Goal: Task Accomplishment & Management: Manage account settings

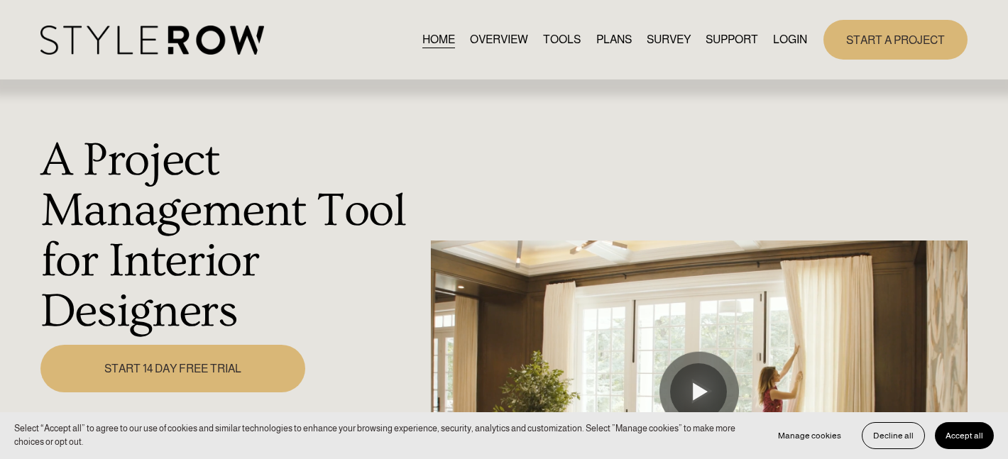
click at [785, 39] on link "LOGIN" at bounding box center [790, 39] width 34 height 19
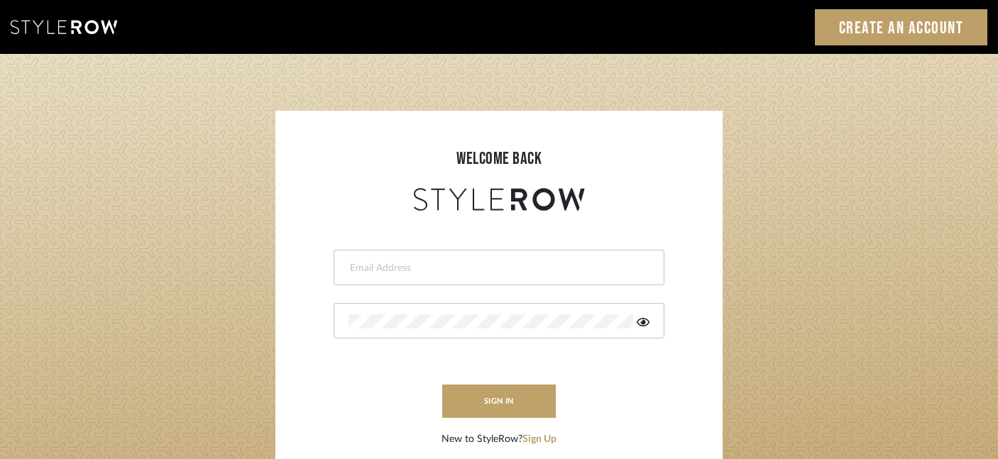
click at [377, 269] on input "email" at bounding box center [498, 268] width 298 height 14
click at [380, 273] on input "email" at bounding box center [488, 268] width 278 height 14
type input "shumakerrealty@gmail.com"
click at [507, 406] on button "sign in" at bounding box center [499, 401] width 114 height 33
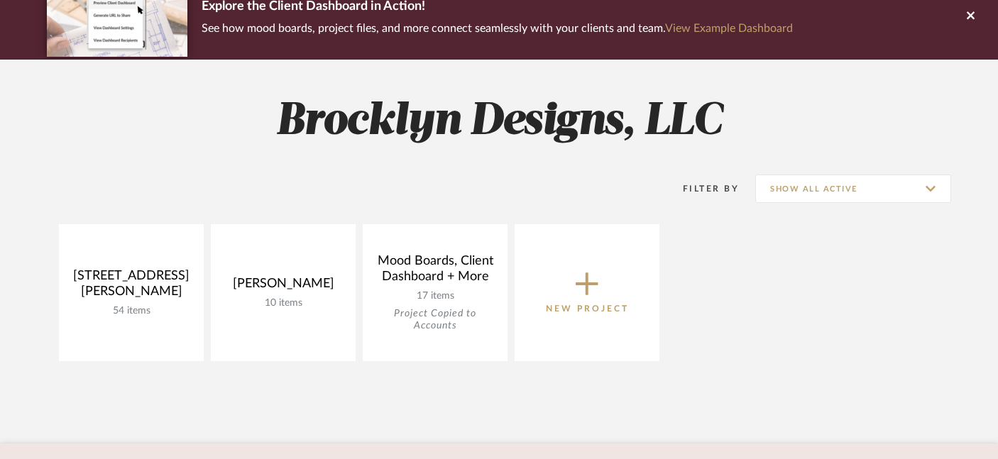
scroll to position [162, 0]
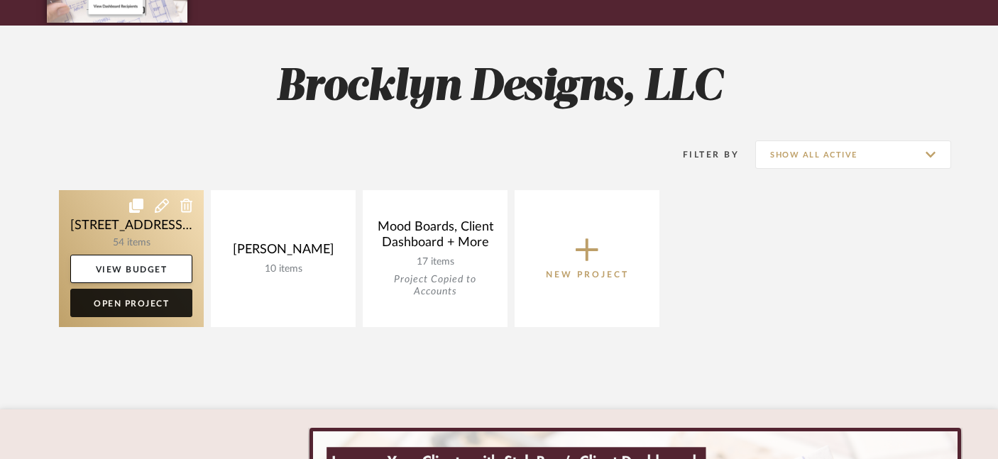
click at [149, 303] on link "Open Project" at bounding box center [131, 303] width 122 height 28
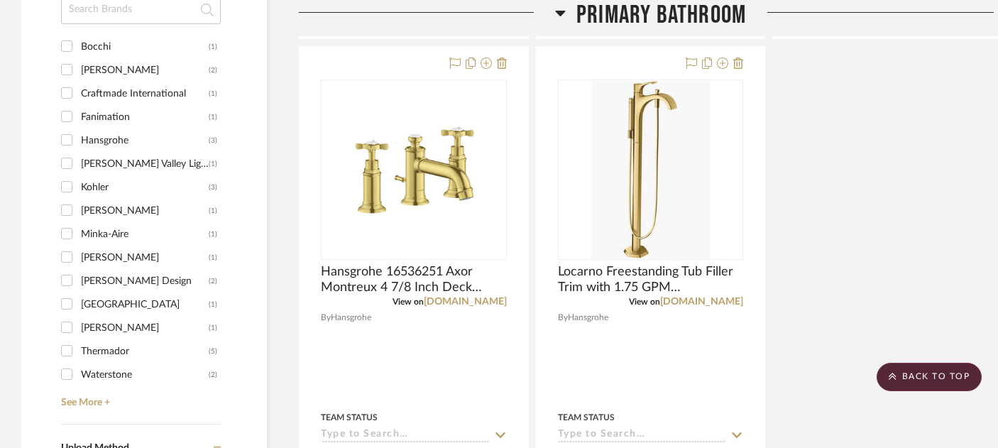
scroll to position [1493, 0]
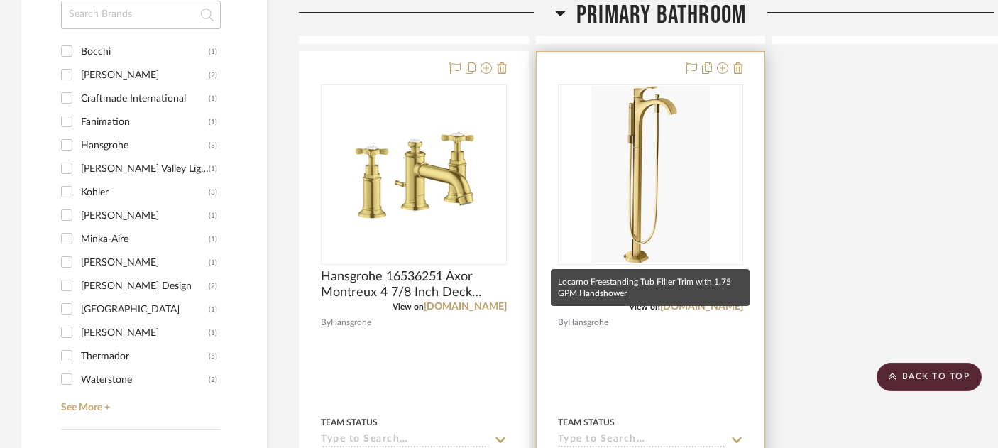
click at [655, 269] on span "Locarno Freestanding Tub Filler Trim with 1.75 GPM Handshower" at bounding box center [651, 284] width 186 height 31
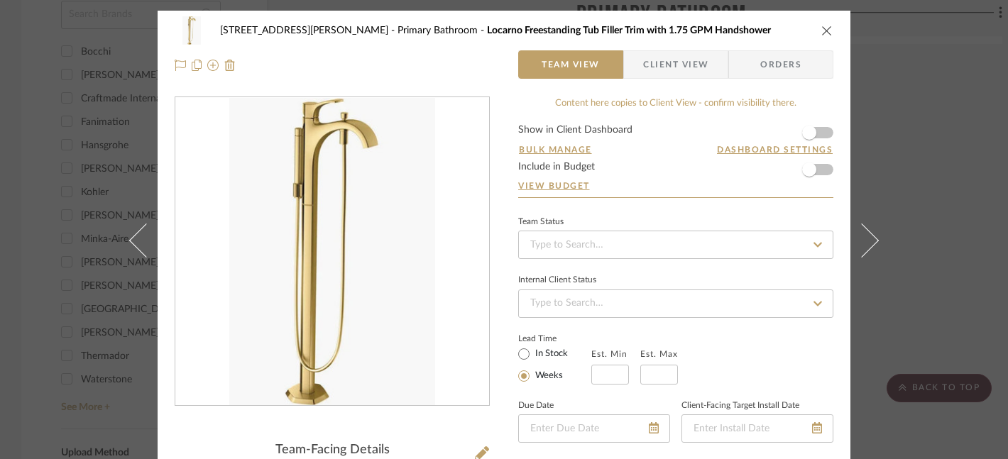
scroll to position [1, 0]
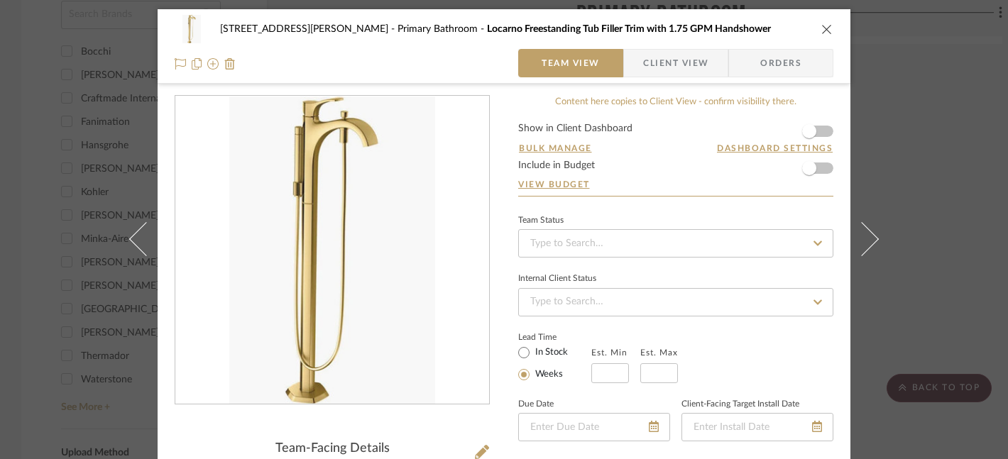
click at [0, 0] on div "2217 Coley Forest Primary Bathroom Locarno Freestanding Tub Filler Trim with 1.…" at bounding box center [504, 229] width 1008 height 459
click at [823, 30] on icon "close" at bounding box center [827, 28] width 11 height 11
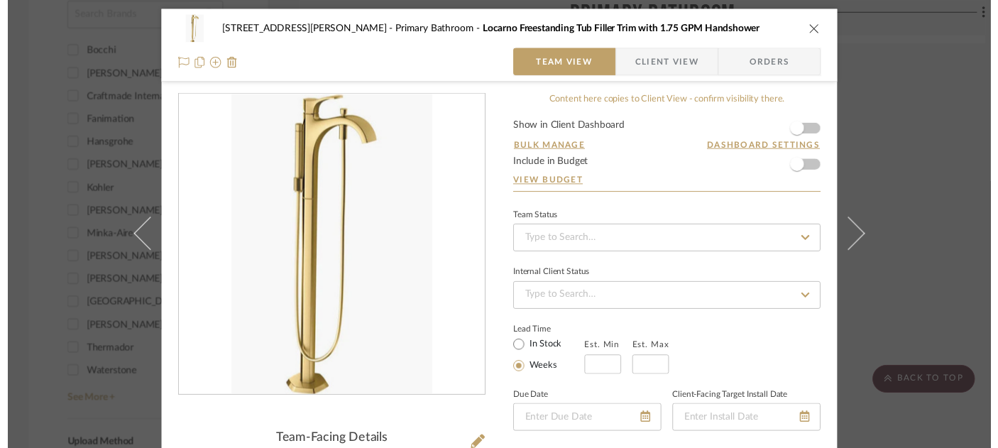
scroll to position [1493, 0]
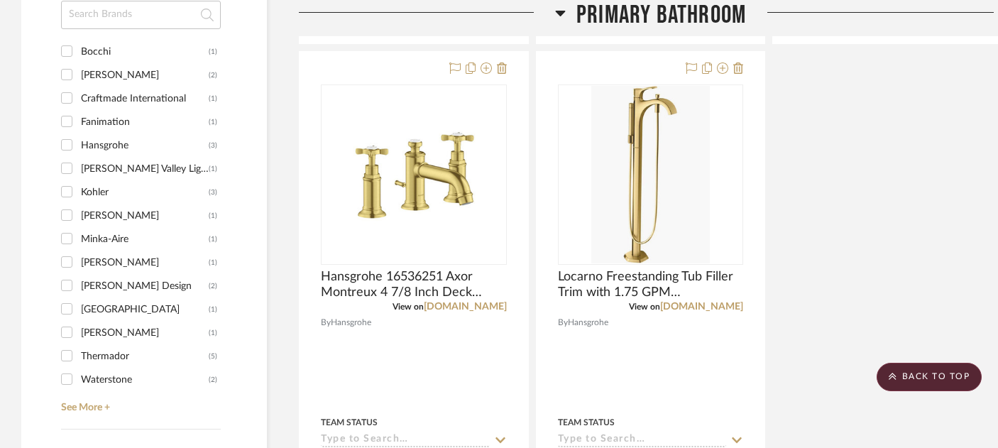
drag, startPoint x: 438, startPoint y: 133, endPoint x: 341, endPoint y: 0, distance: 165.2
click at [0, 0] on div "Filter by keyword, category or name prior to exporting to Excel or Bulk Actions…" at bounding box center [511, 430] width 1022 height 3242
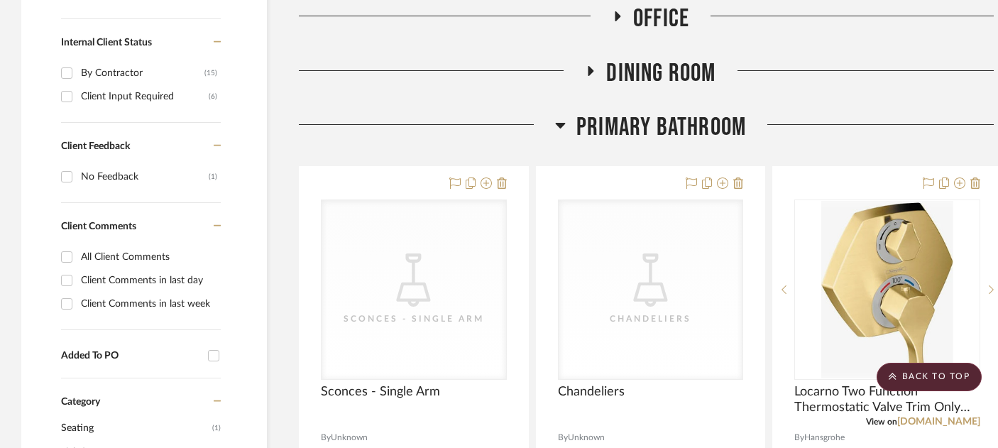
scroll to position [787, 0]
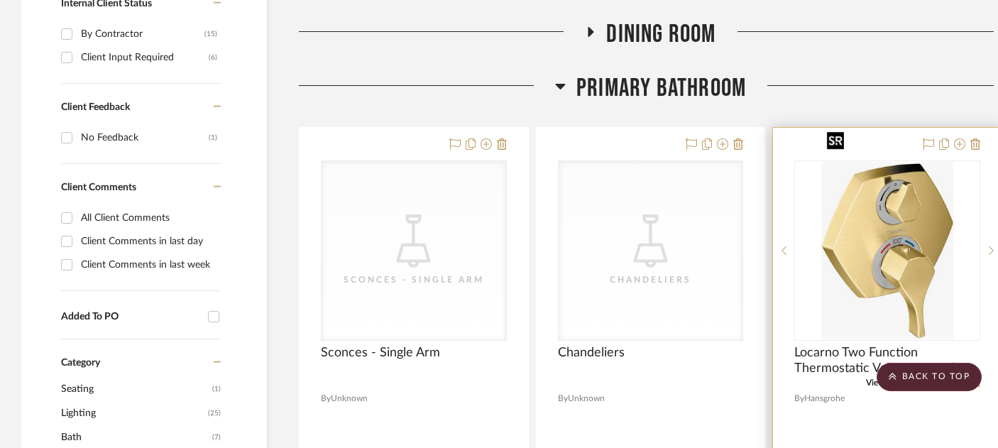
click at [920, 190] on img "0" at bounding box center [888, 251] width 132 height 178
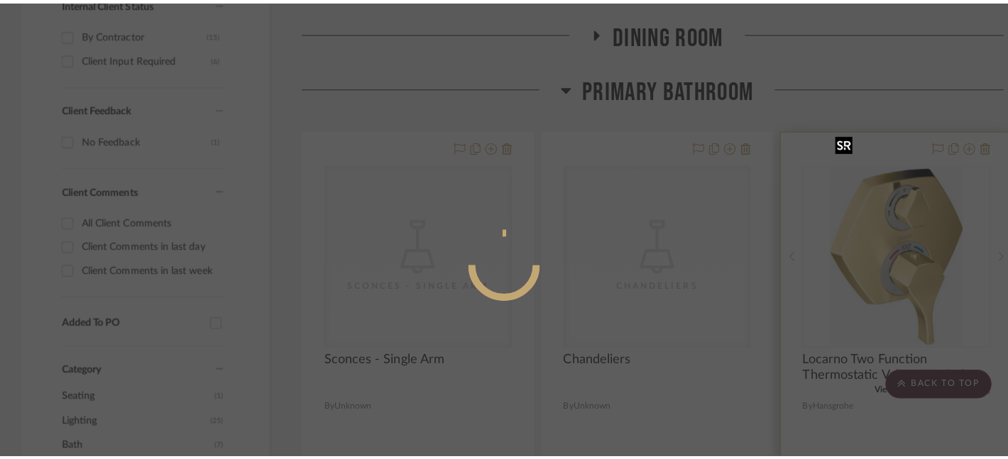
scroll to position [0, 0]
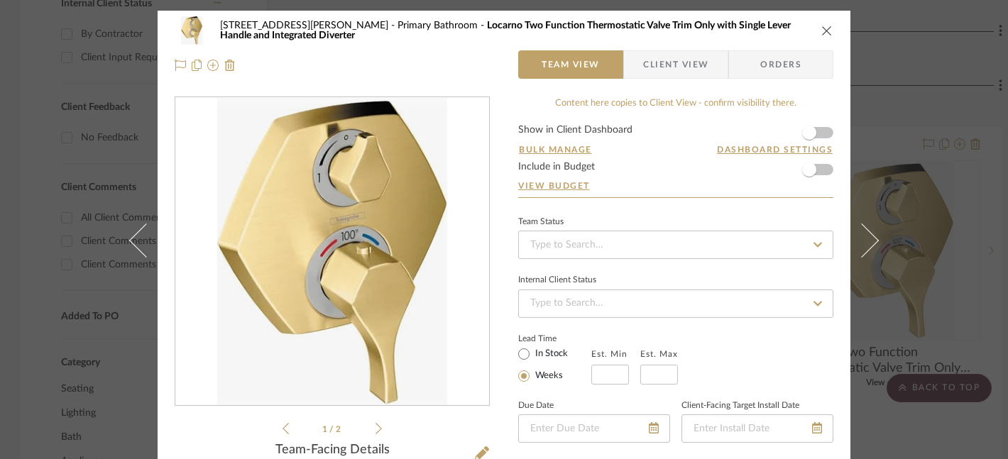
click at [376, 426] on icon at bounding box center [379, 428] width 6 height 13
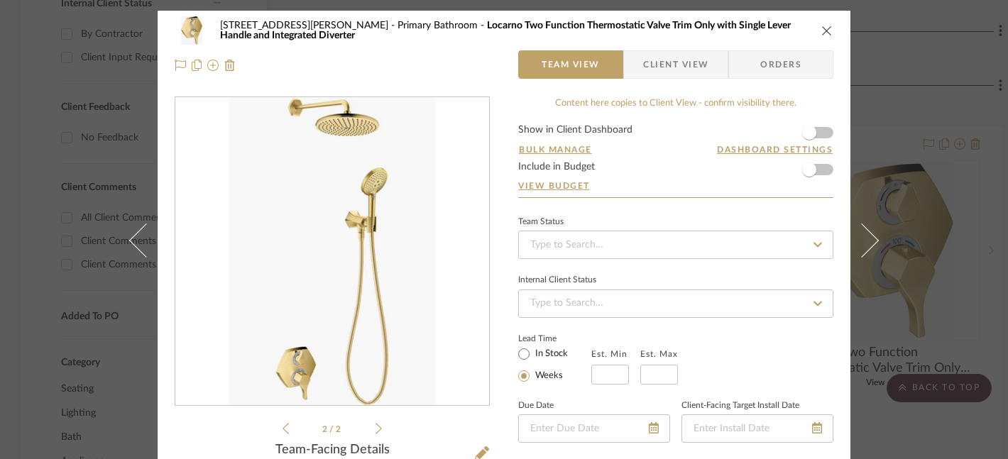
click at [0, 0] on div "2217 Coley Forest Primary Bathroom Locarno Two Function Thermostatic Valve Trim…" at bounding box center [504, 229] width 1008 height 459
click at [822, 33] on icon "close" at bounding box center [827, 30] width 11 height 11
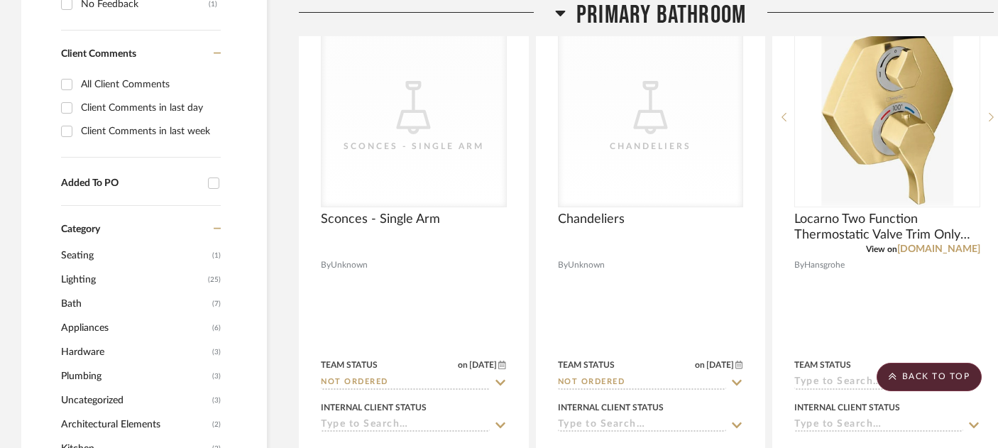
scroll to position [918, 0]
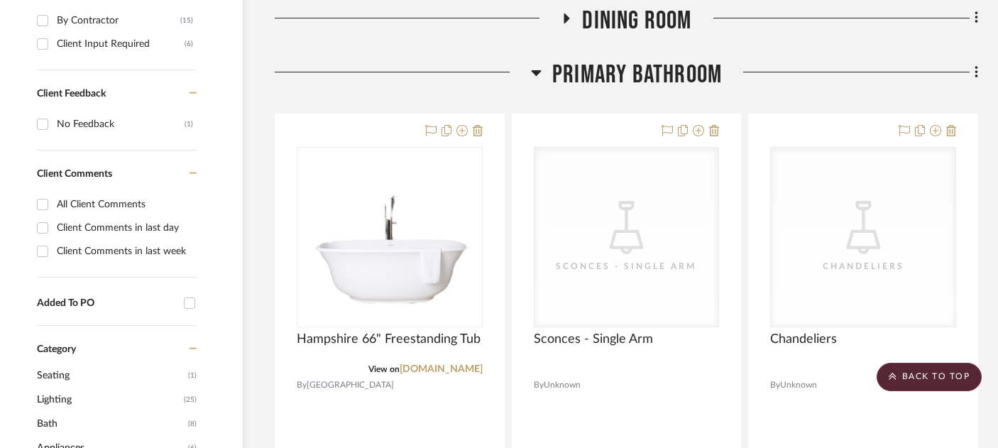
scroll to position [800, 24]
click at [976, 67] on icon at bounding box center [976, 73] width 3 height 12
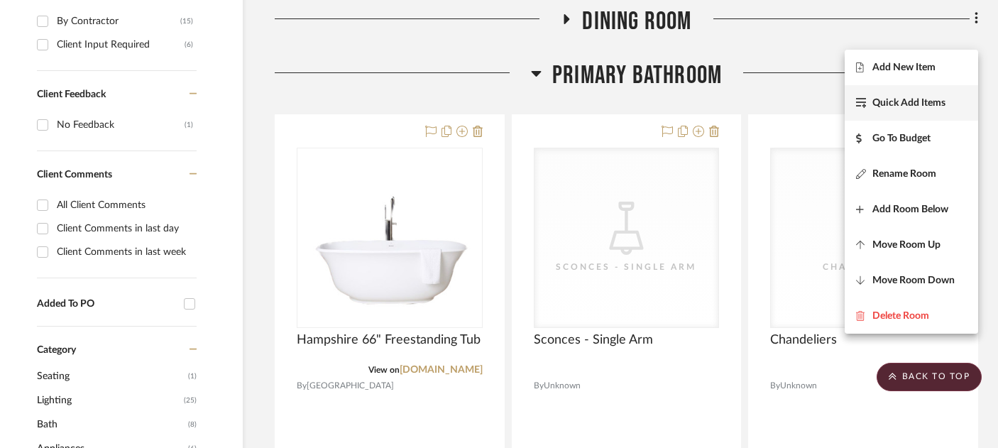
click at [916, 104] on span "Quick Add Items" at bounding box center [909, 103] width 73 height 12
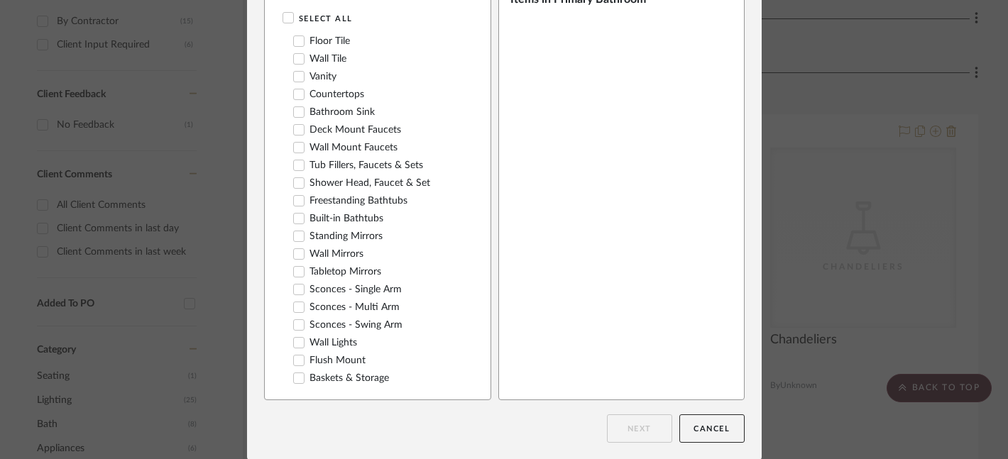
scroll to position [0, 0]
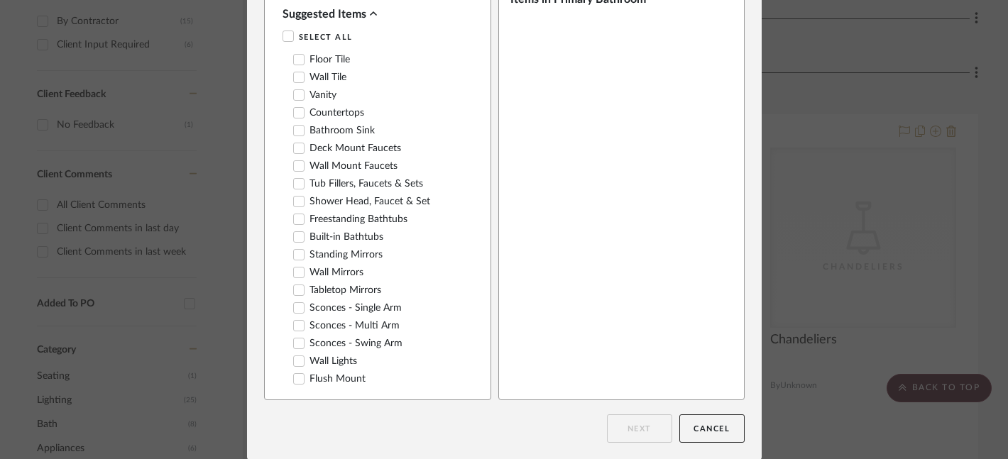
click at [371, 11] on icon at bounding box center [373, 13] width 7 height 11
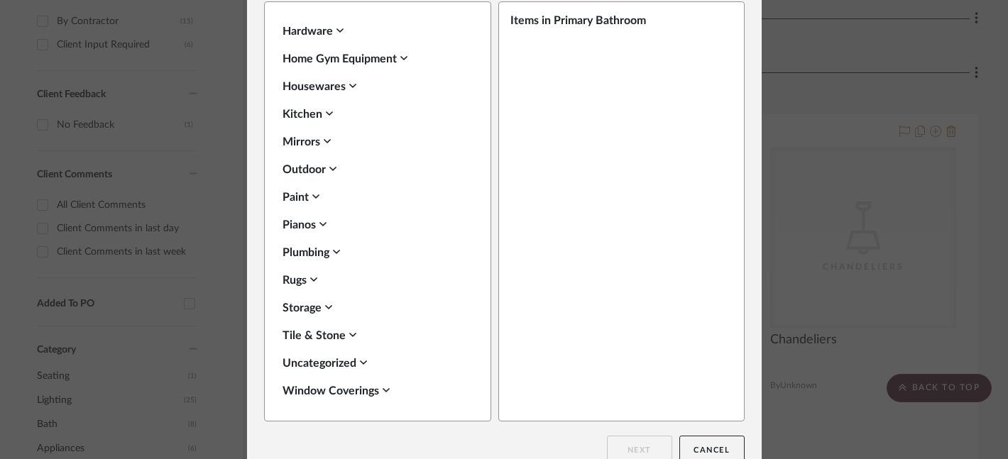
scroll to position [87, 0]
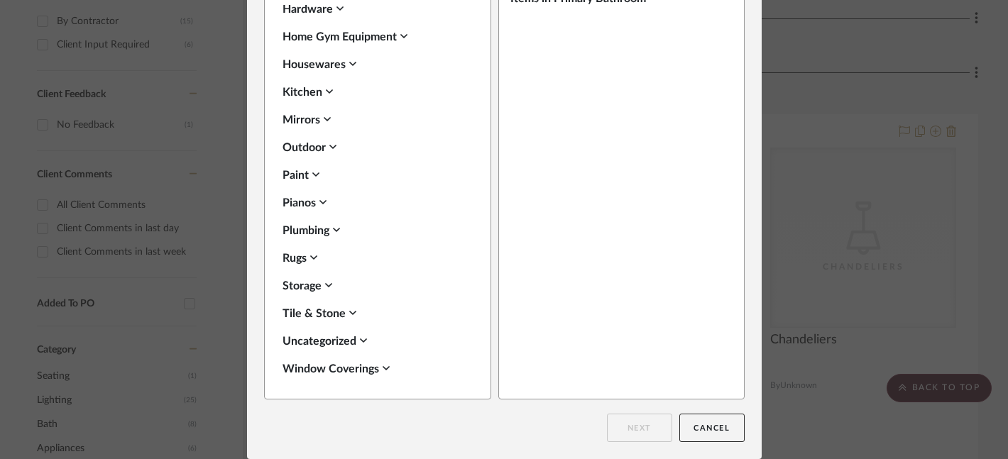
click at [313, 349] on div "Uncategorized" at bounding box center [374, 341] width 183 height 17
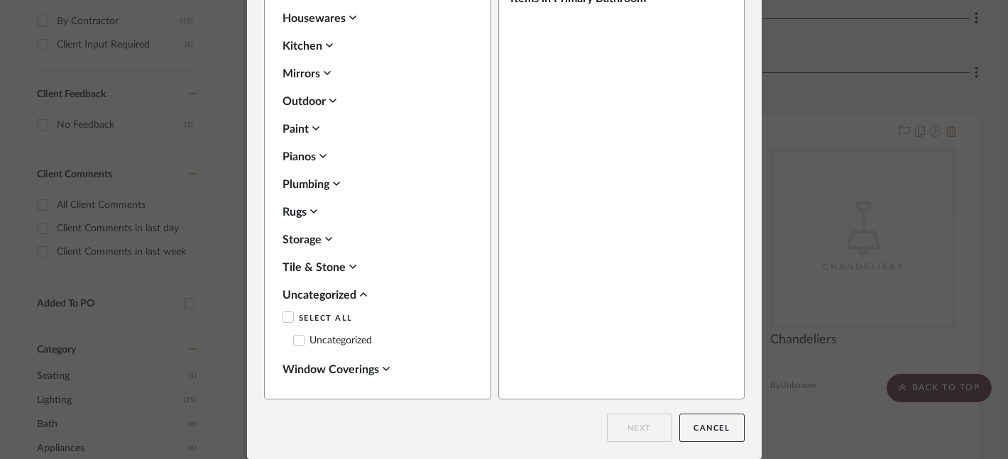
click at [295, 341] on icon at bounding box center [299, 341] width 10 height 10
click at [626, 428] on button "Next" at bounding box center [639, 428] width 65 height 28
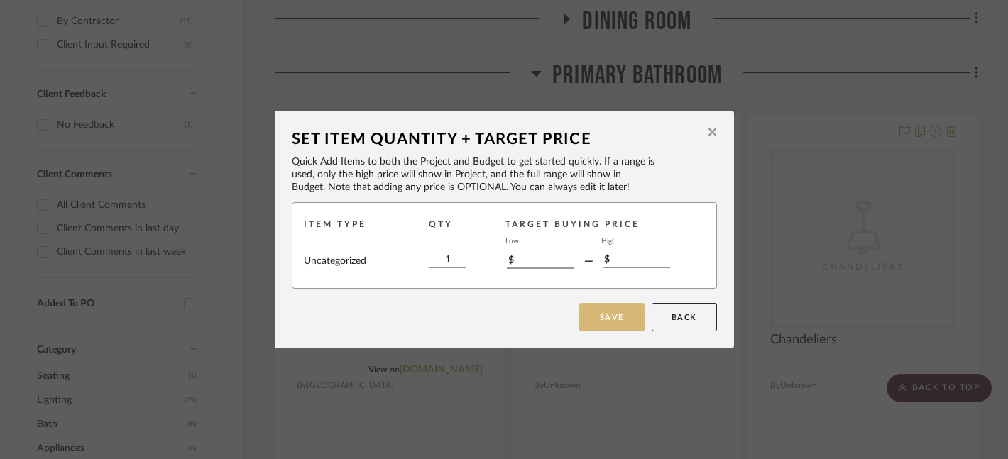
click at [600, 318] on button "Save" at bounding box center [611, 317] width 65 height 28
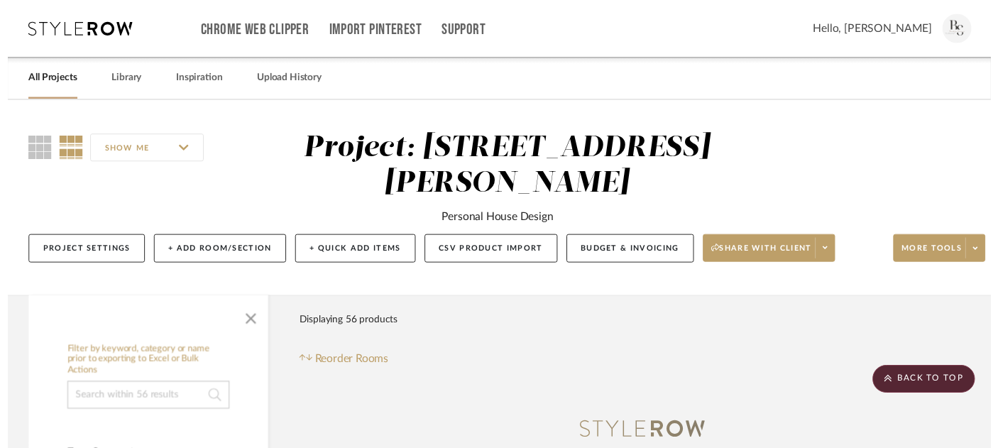
scroll to position [800, 24]
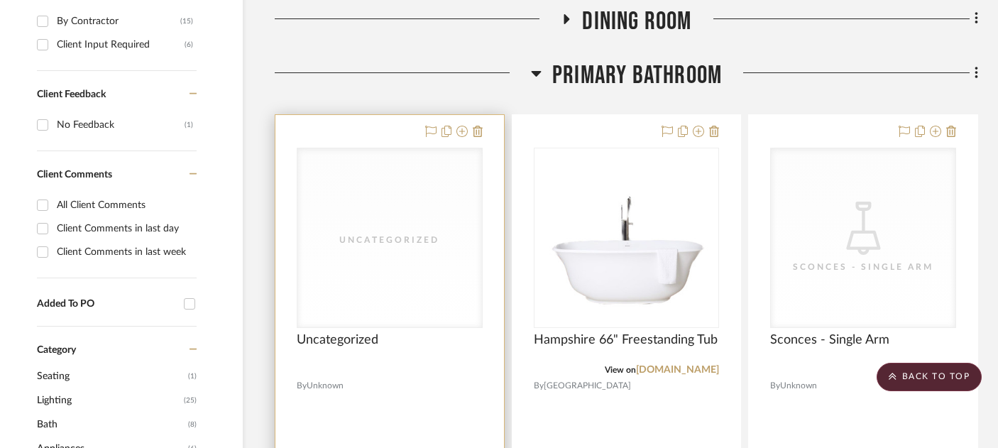
click at [398, 192] on div "Uncategorized" at bounding box center [390, 237] width 185 height 179
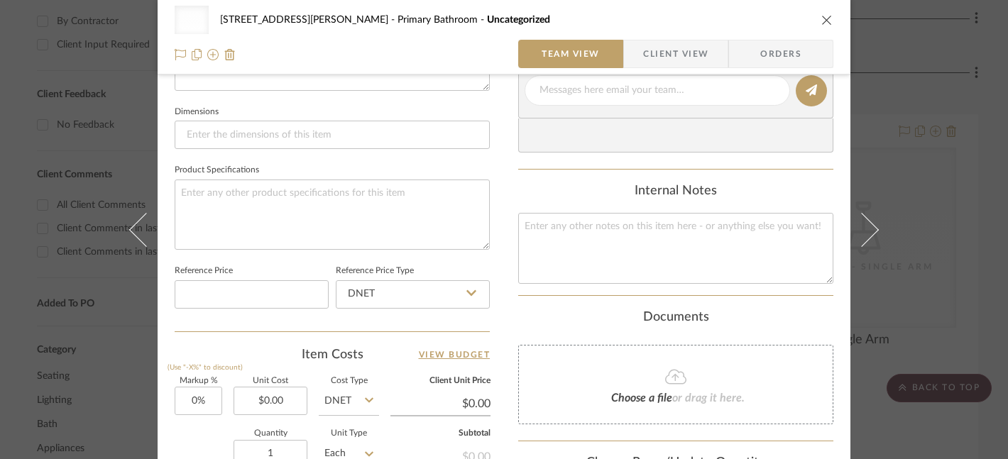
scroll to position [592, 0]
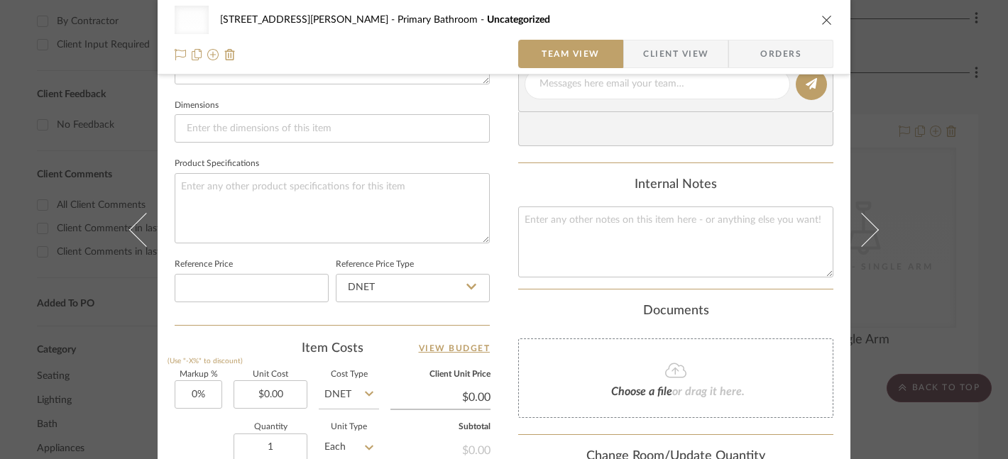
click at [813, 23] on div "Uncategorized 2217 Coley Forest Primary Bathroom Uncategorized" at bounding box center [504, 20] width 659 height 28
click at [826, 21] on icon "close" at bounding box center [827, 19] width 11 height 11
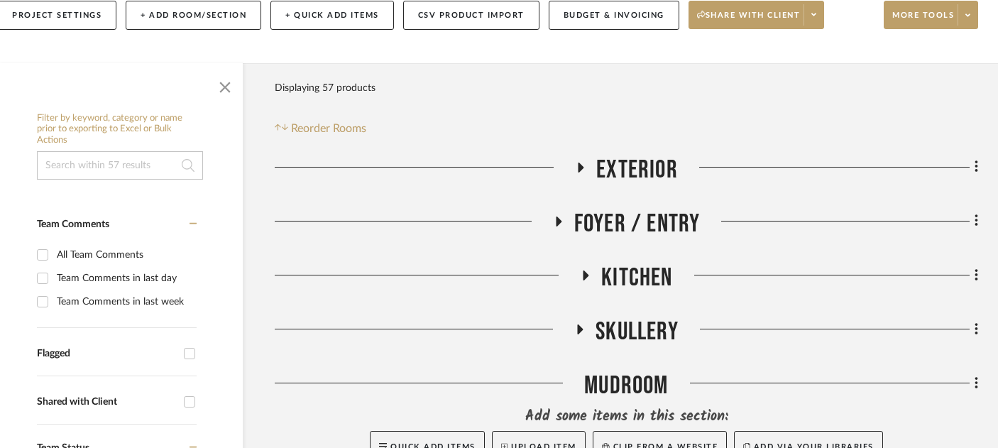
scroll to position [254, 24]
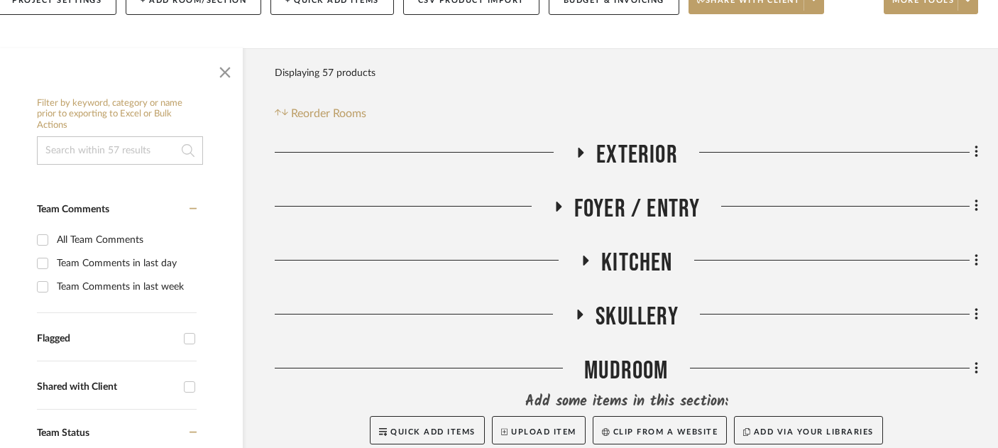
click at [623, 248] on span "Kitchen" at bounding box center [636, 263] width 71 height 31
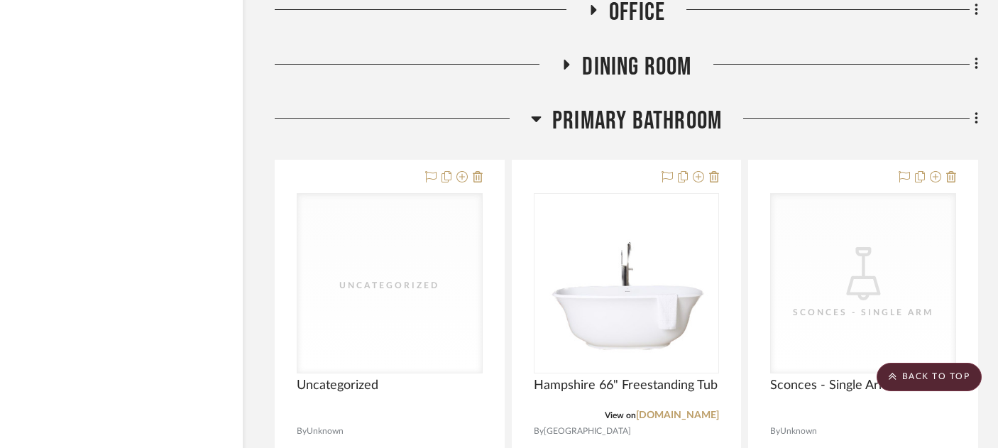
scroll to position [2687, 24]
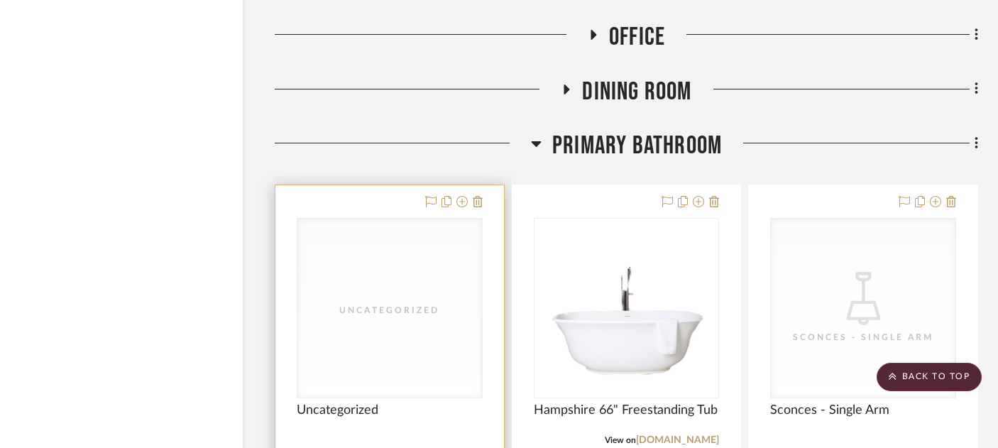
click at [408, 258] on div "Uncategorized" at bounding box center [390, 308] width 185 height 179
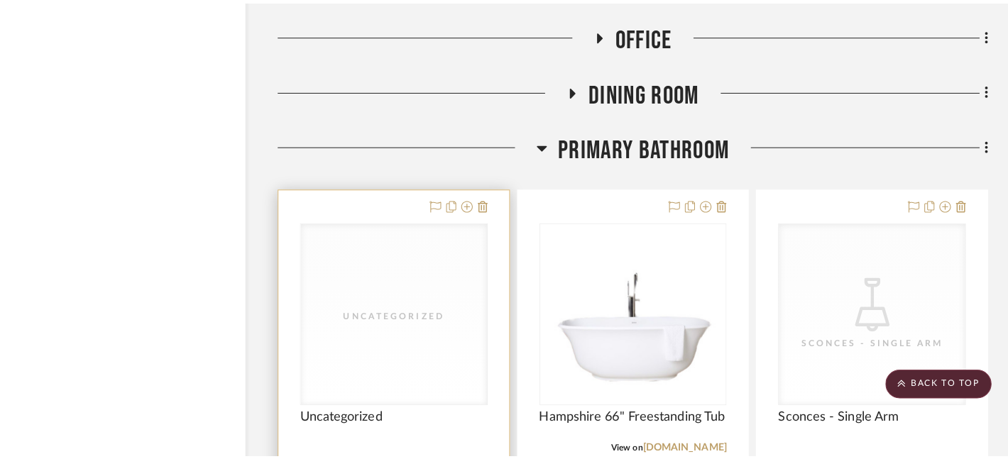
scroll to position [0, 0]
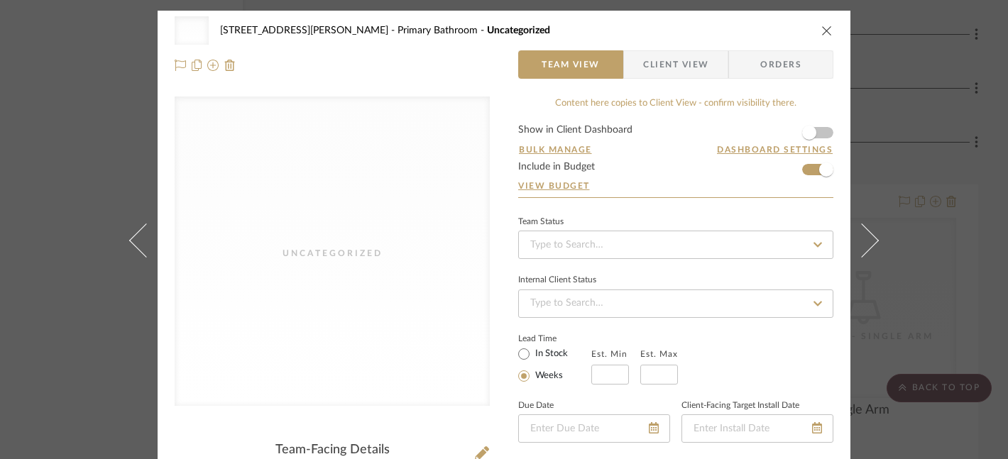
click at [366, 256] on div "Uncategorized" at bounding box center [332, 253] width 142 height 14
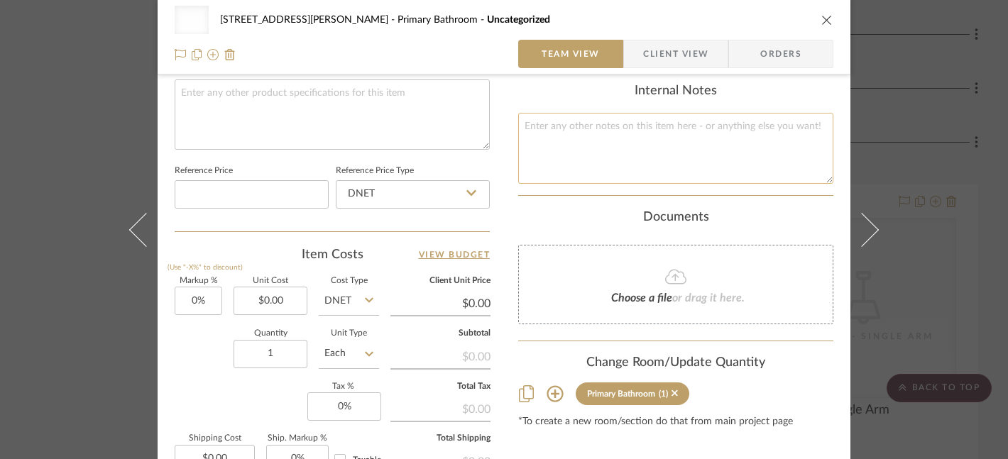
scroll to position [710, 0]
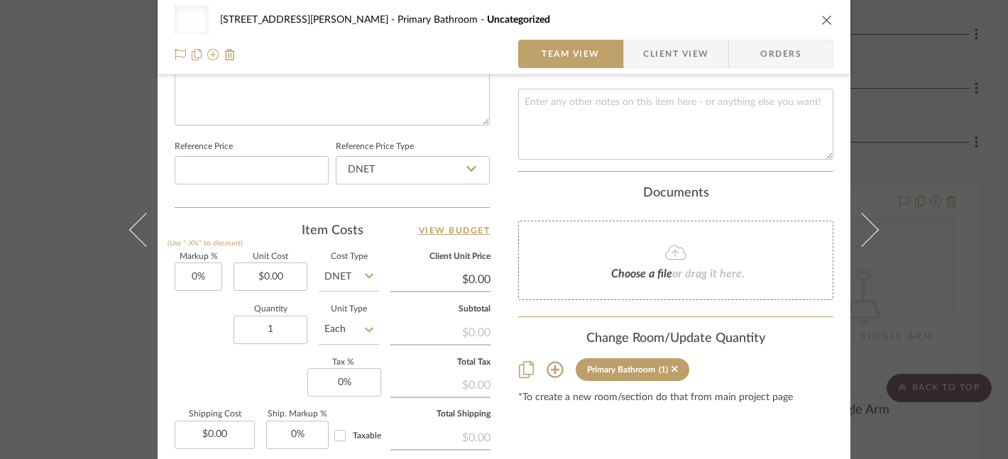
click at [645, 256] on fa-icon at bounding box center [675, 253] width 129 height 18
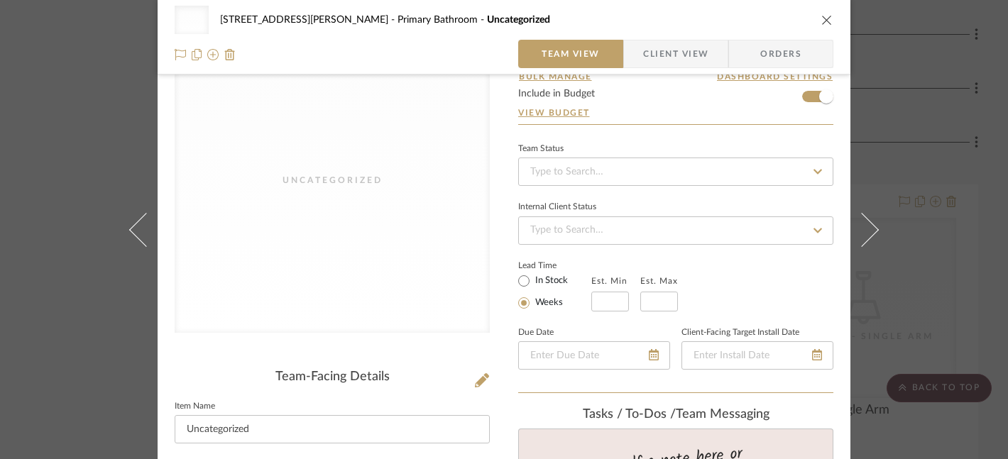
scroll to position [16, 0]
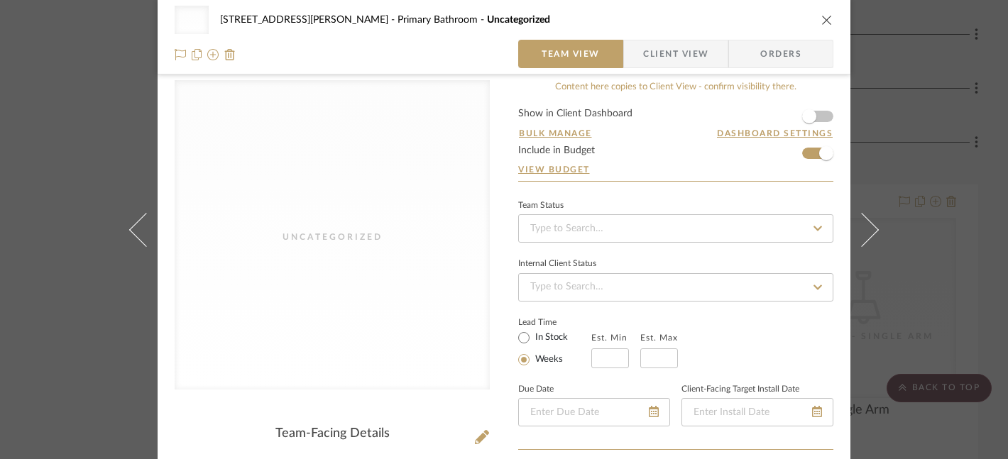
click at [328, 244] on div "Uncategorized" at bounding box center [332, 235] width 315 height 310
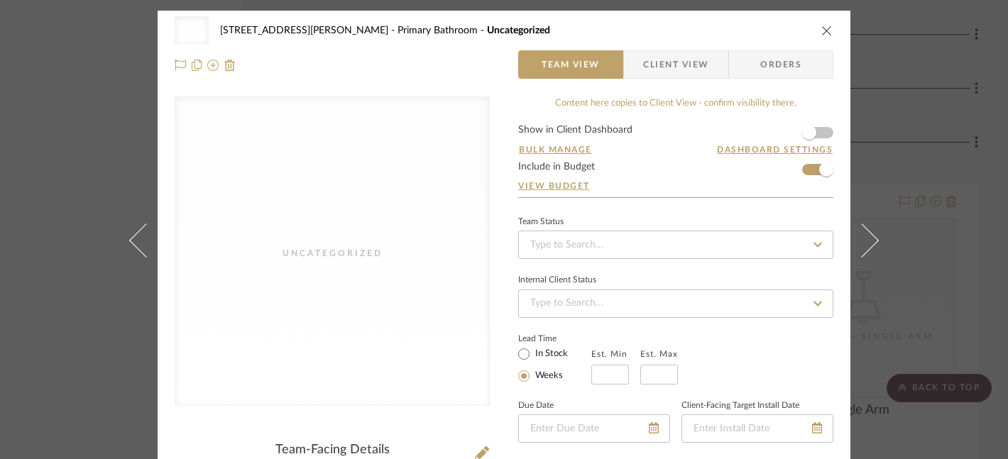
click at [828, 27] on button "close" at bounding box center [827, 30] width 13 height 13
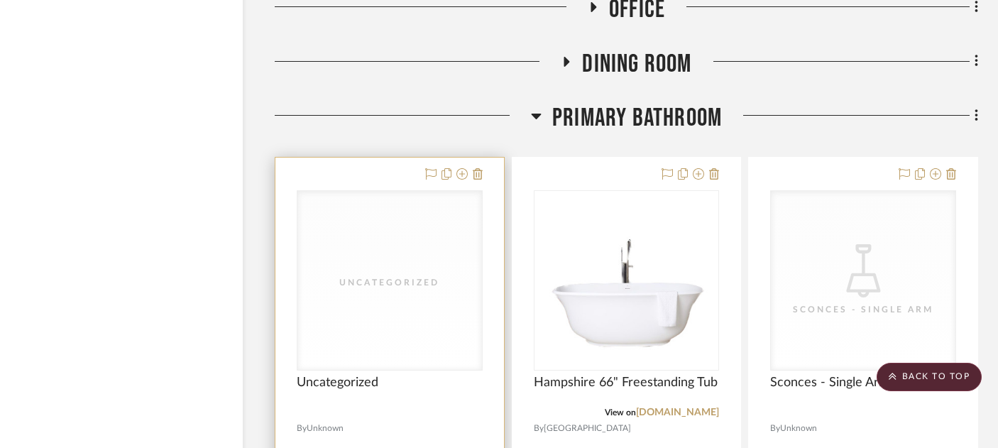
scroll to position [2716, 24]
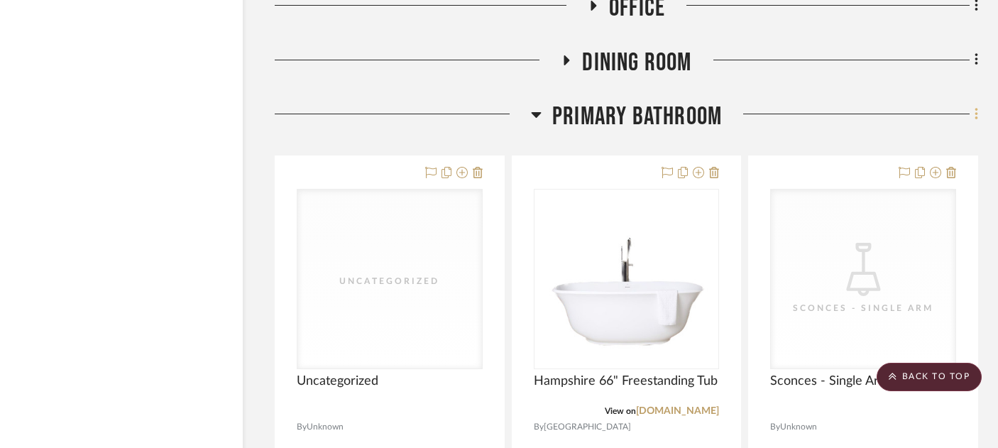
click at [975, 107] on icon at bounding box center [977, 115] width 4 height 16
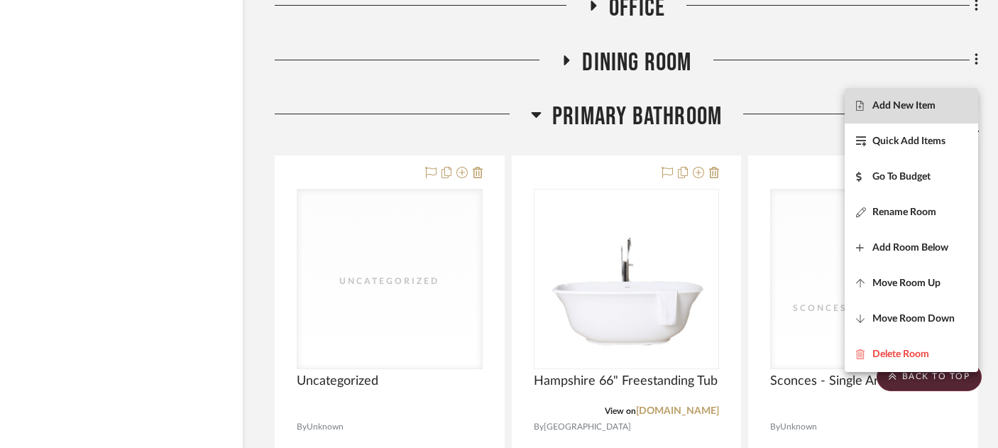
click at [939, 103] on span "Add New Item" at bounding box center [911, 106] width 111 height 12
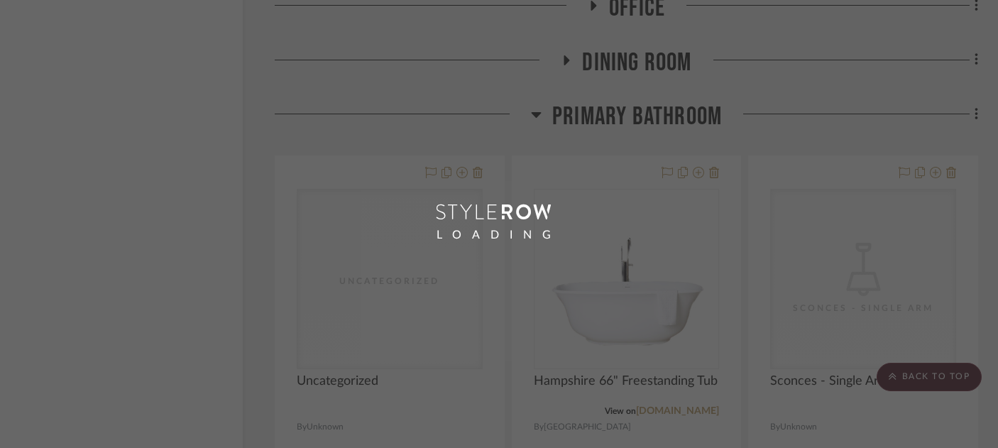
scroll to position [0, 14]
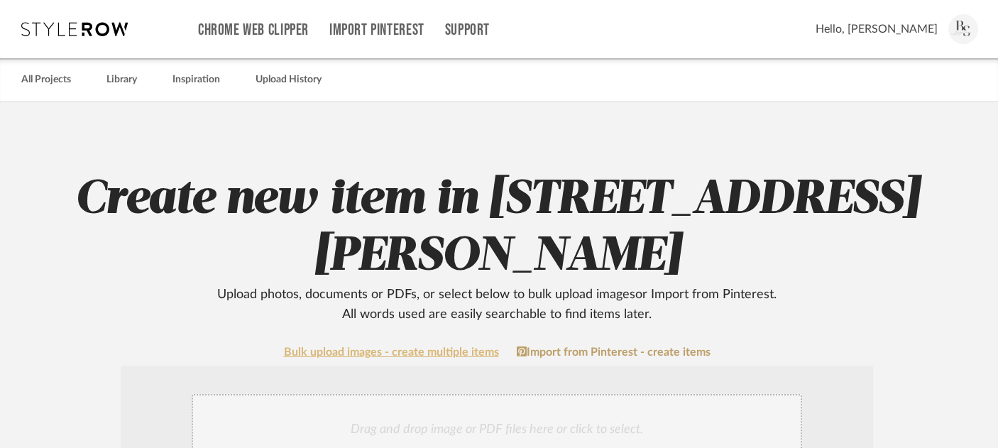
click at [432, 347] on link "Bulk upload images - create multiple items" at bounding box center [391, 353] width 215 height 12
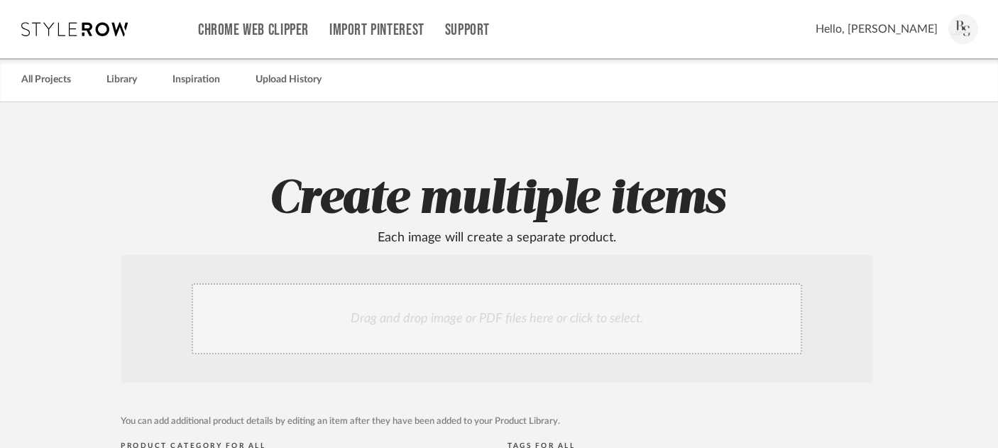
click at [434, 314] on div "Drag and drop image or PDF files here or click to select." at bounding box center [497, 318] width 611 height 71
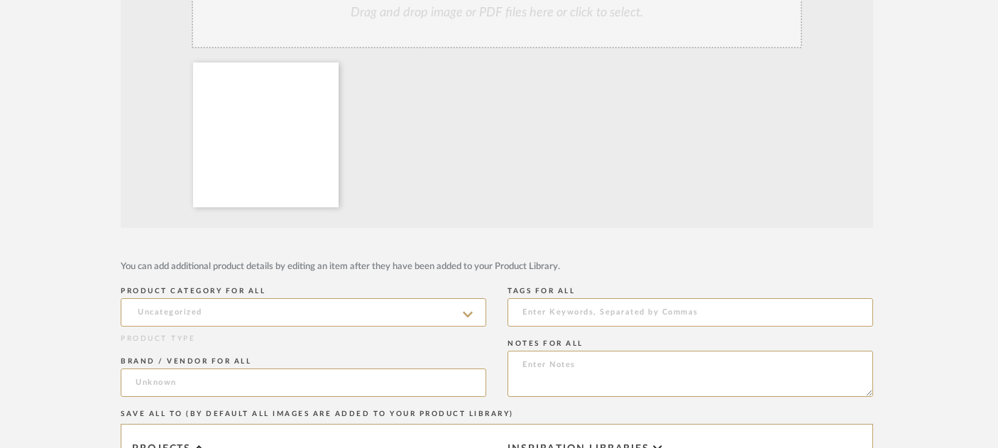
scroll to position [327, 14]
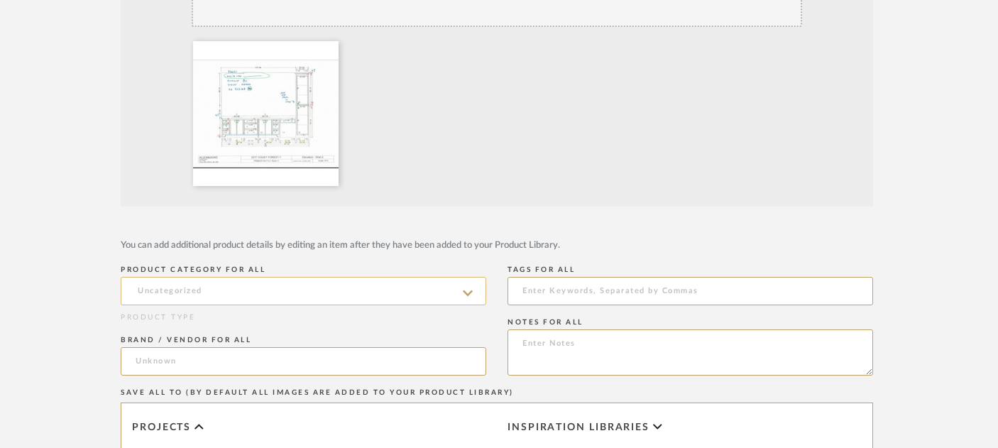
click at [424, 283] on input at bounding box center [304, 291] width 366 height 28
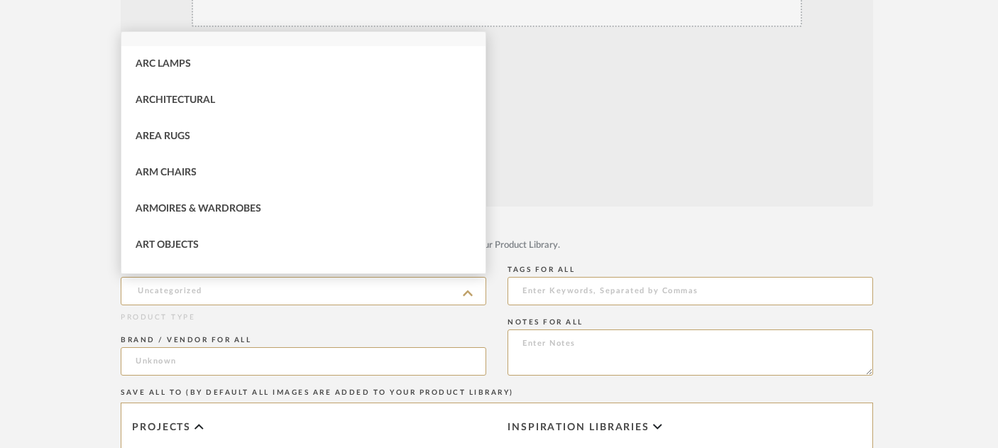
scroll to position [0, 0]
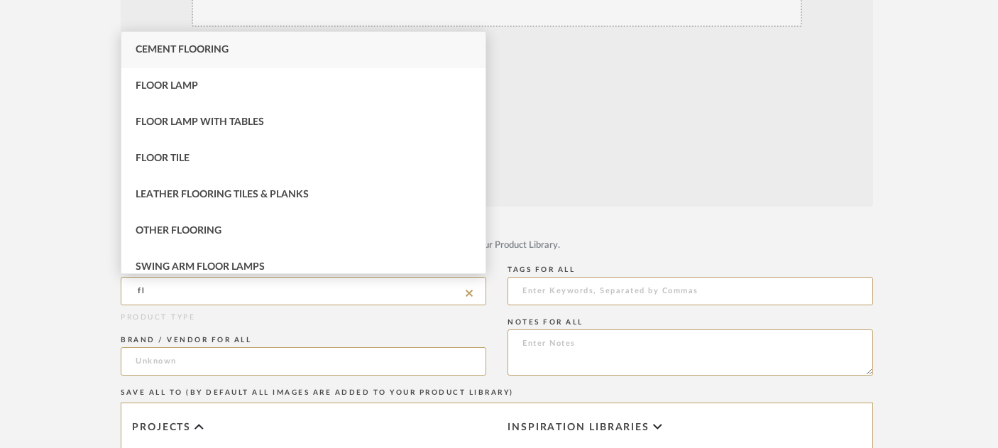
type input "f"
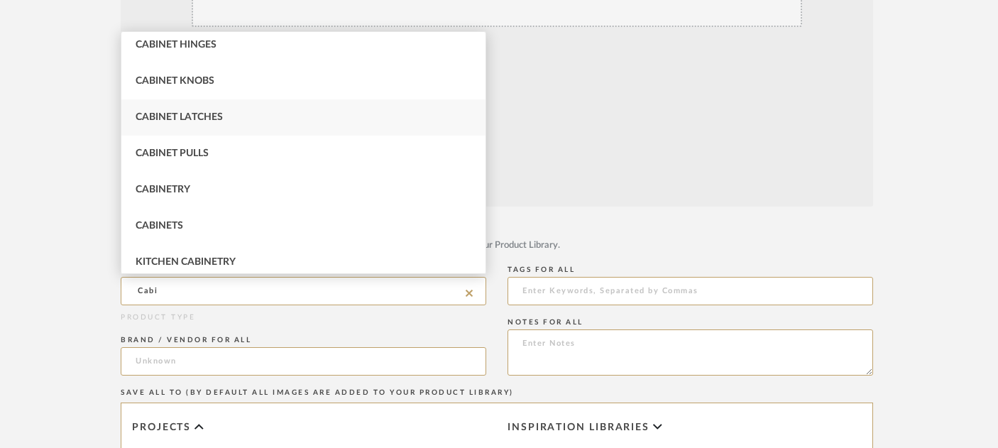
scroll to position [84, 0]
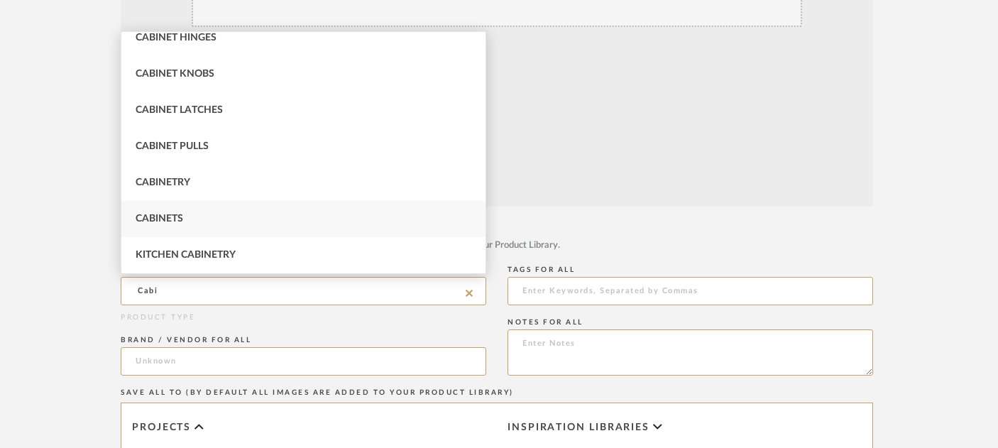
click at [298, 213] on div "Cabinets" at bounding box center [303, 219] width 364 height 36
type input "Cabinets"
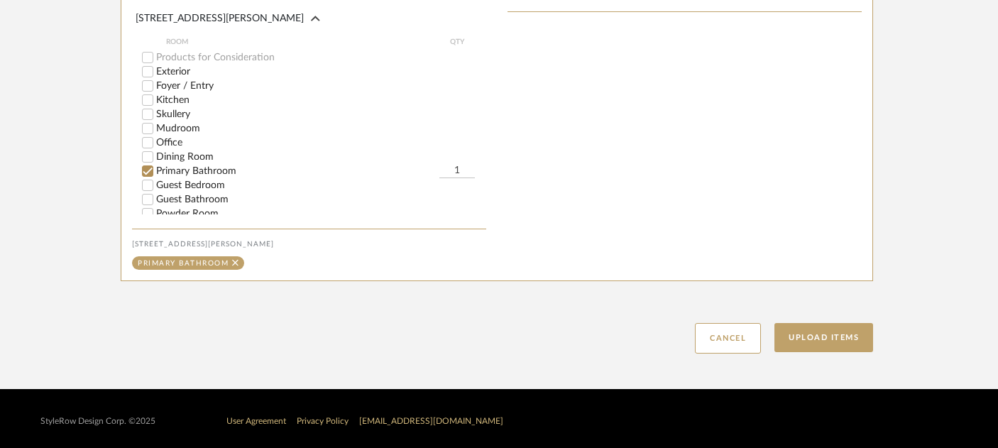
scroll to position [775, 14]
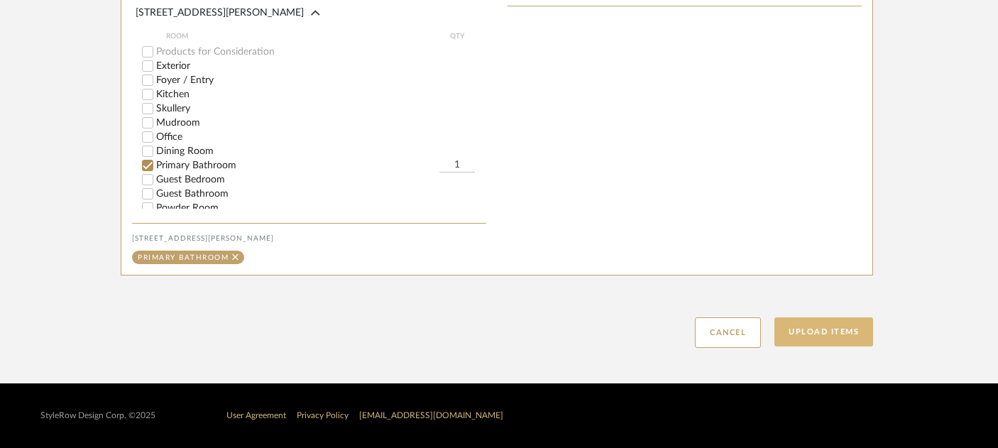
click at [807, 320] on button "Upload Items" at bounding box center [824, 331] width 99 height 29
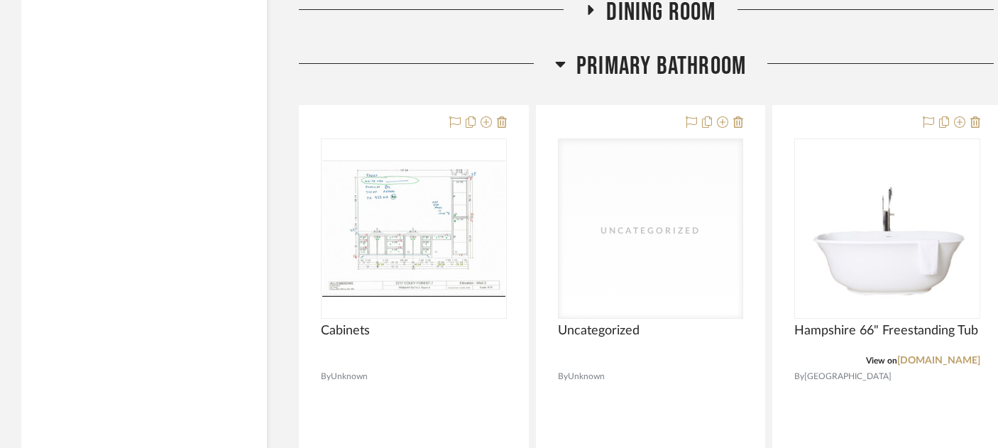
scroll to position [2776, 0]
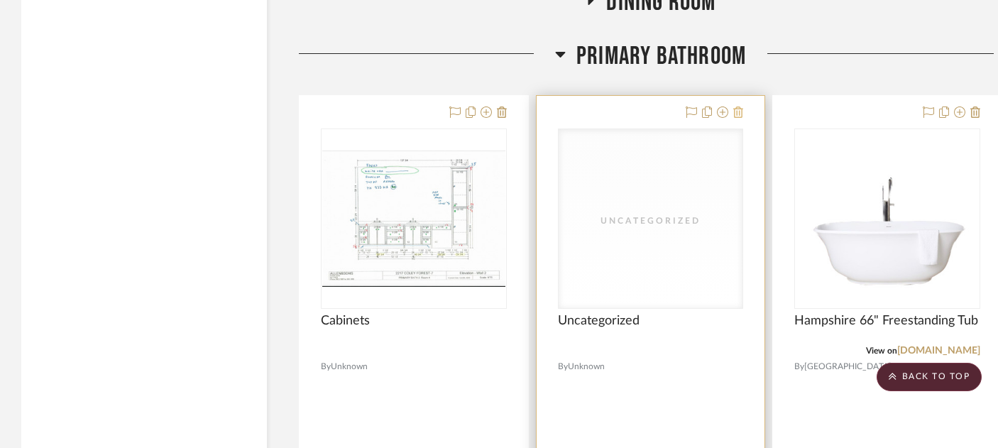
click at [741, 107] on icon at bounding box center [738, 112] width 10 height 11
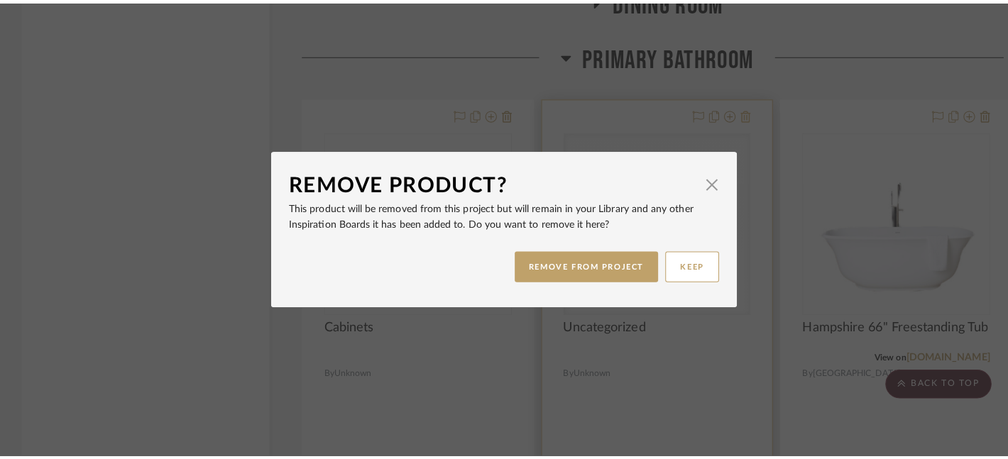
scroll to position [0, 0]
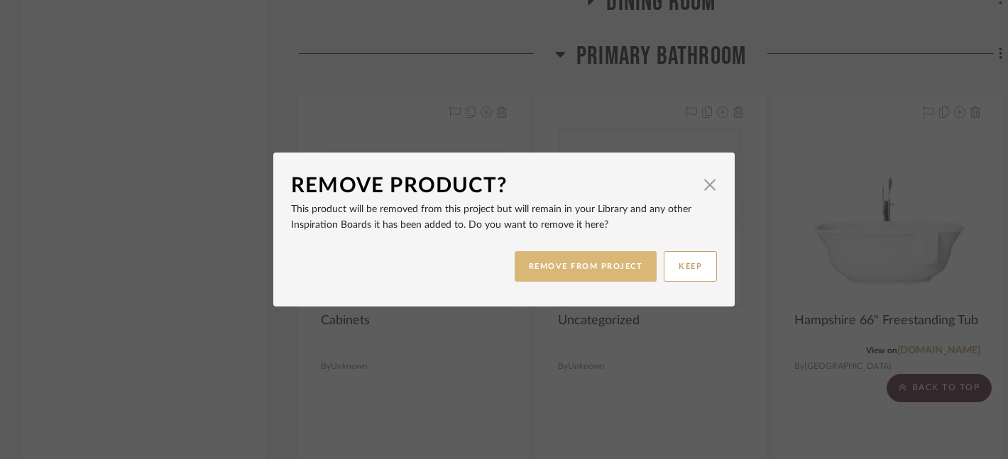
click at [587, 263] on button "REMOVE FROM PROJECT" at bounding box center [586, 266] width 143 height 31
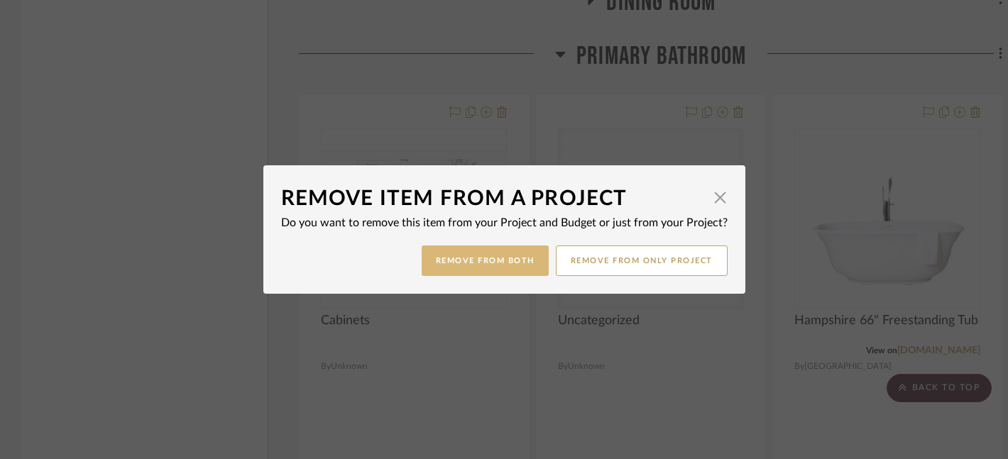
click at [494, 261] on button "Remove from Both" at bounding box center [485, 261] width 127 height 31
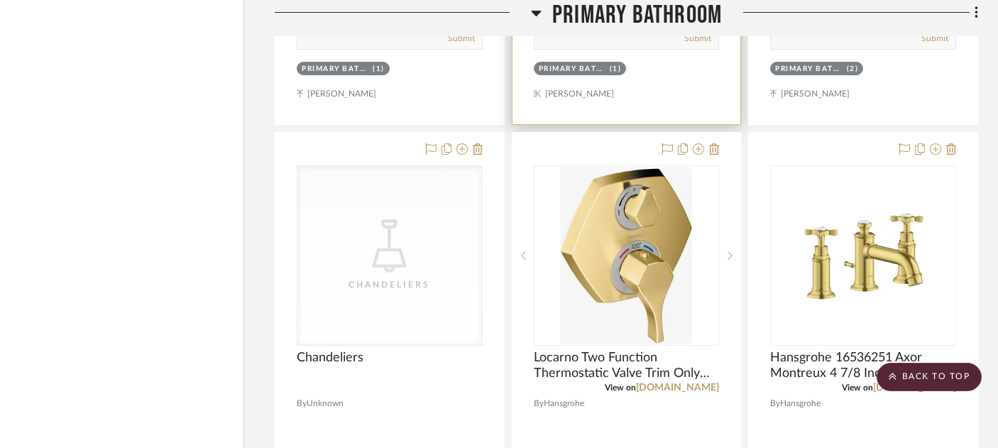
scroll to position [3371, 24]
